Goal: Task Accomplishment & Management: Complete application form

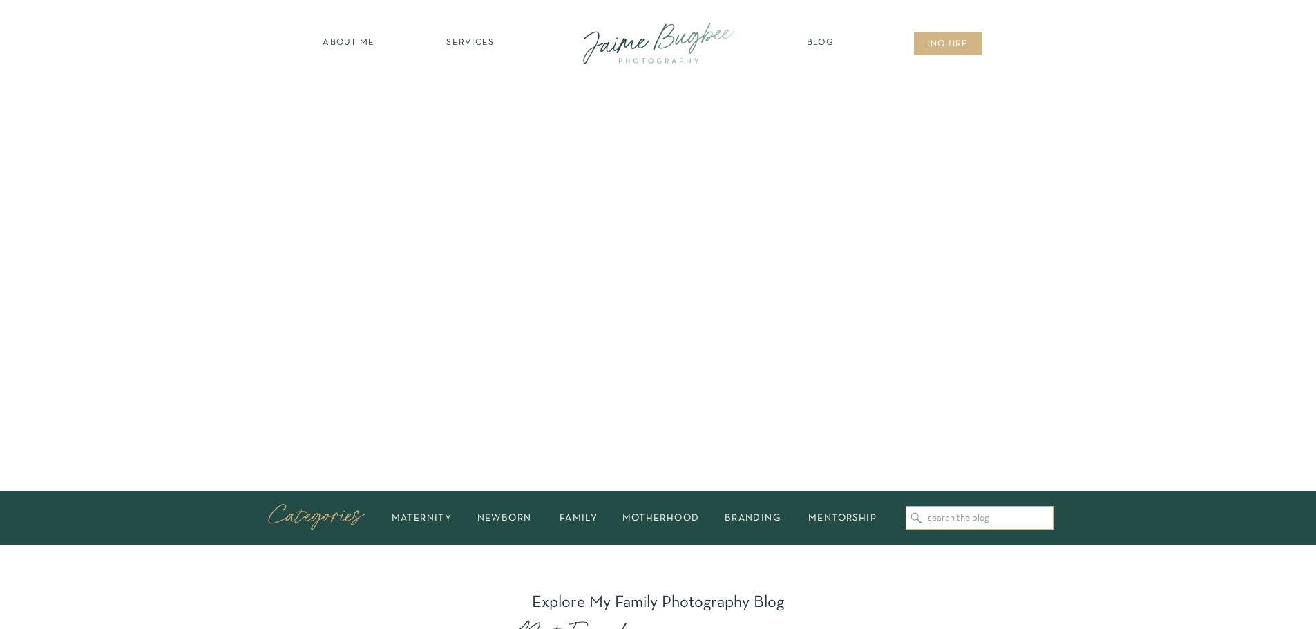
click at [957, 44] on nav "inqUIre" at bounding box center [948, 45] width 56 height 14
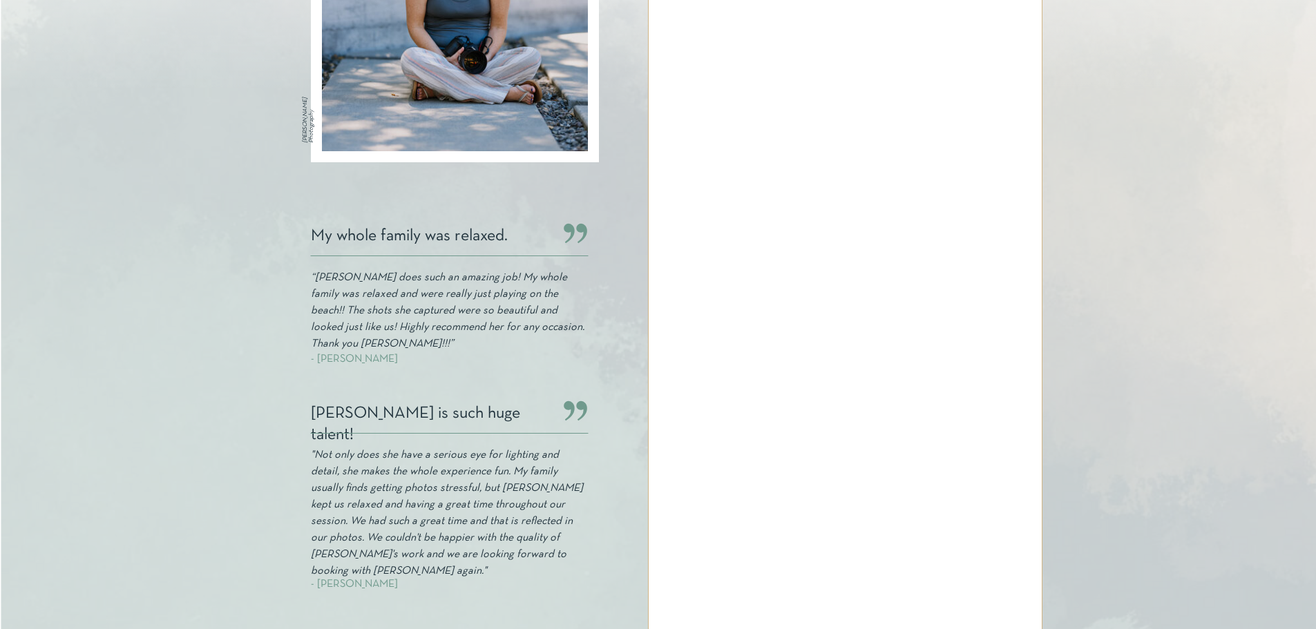
scroll to position [345, 0]
